Goal: Check status: Check status

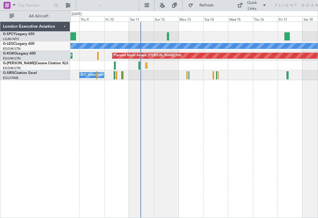
click at [169, 37] on div at bounding box center [194, 37] width 248 height 10
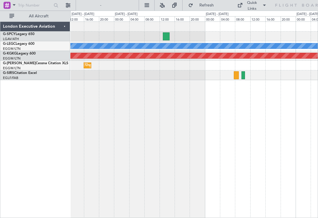
click at [168, 38] on div at bounding box center [166, 36] width 7 height 8
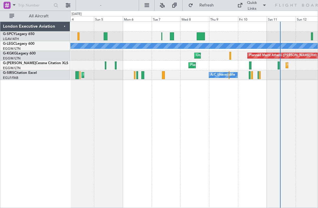
click at [204, 37] on div at bounding box center [201, 36] width 8 height 8
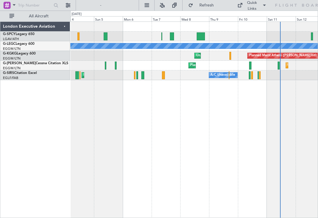
click at [202, 34] on div at bounding box center [201, 36] width 8 height 8
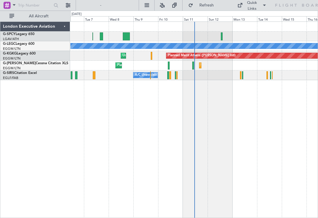
click at [130, 34] on div at bounding box center [194, 37] width 248 height 10
click at [128, 35] on div at bounding box center [126, 36] width 7 height 8
